Goal: Ask a question

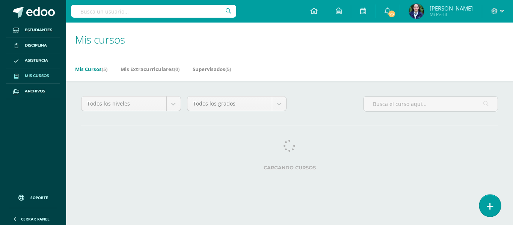
click at [486, 208] on link at bounding box center [489, 206] width 21 height 22
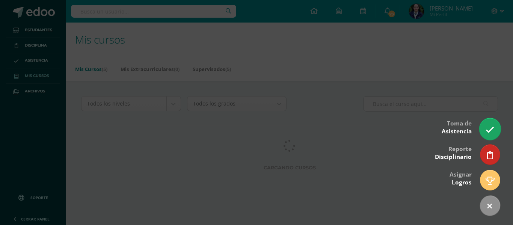
click at [486, 133] on icon at bounding box center [490, 129] width 9 height 9
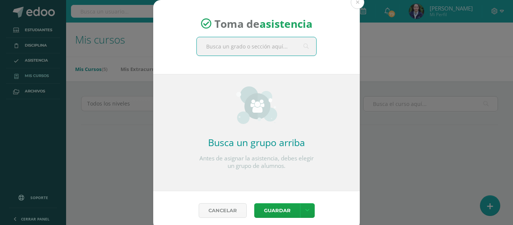
click at [253, 41] on input "text" at bounding box center [256, 46] width 119 height 18
type input "quinto"
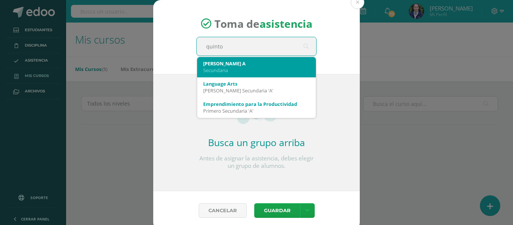
click at [250, 71] on div "Secundaria" at bounding box center [256, 70] width 107 height 7
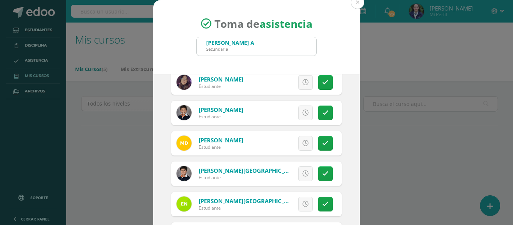
scroll to position [75, 0]
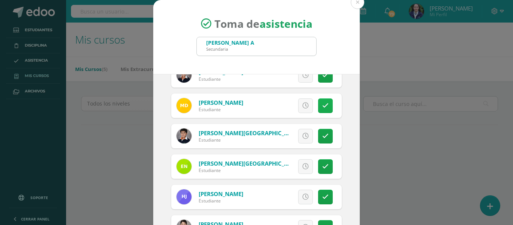
click at [318, 109] on link at bounding box center [325, 105] width 15 height 15
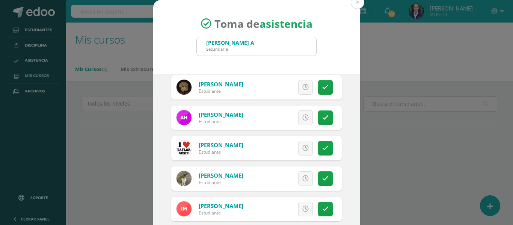
scroll to position [263, 0]
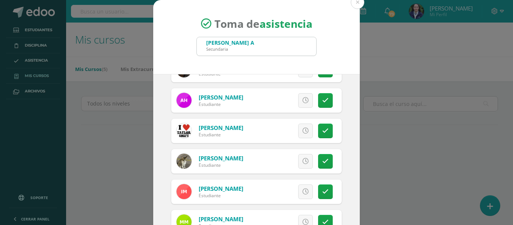
click at [302, 101] on icon at bounding box center [305, 100] width 6 height 6
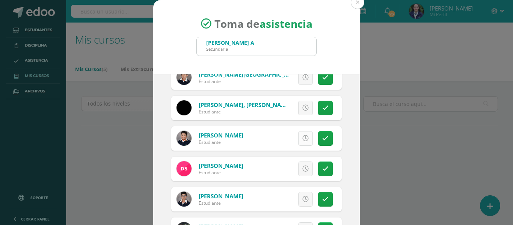
scroll to position [508, 0]
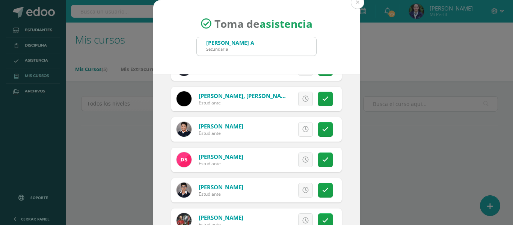
click at [302, 131] on icon at bounding box center [305, 129] width 6 height 6
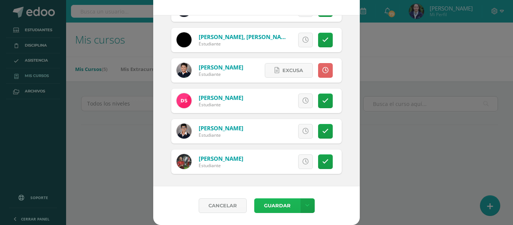
click at [265, 204] on button "Guardar" at bounding box center [277, 205] width 46 height 15
